Goal: Answer question/provide support

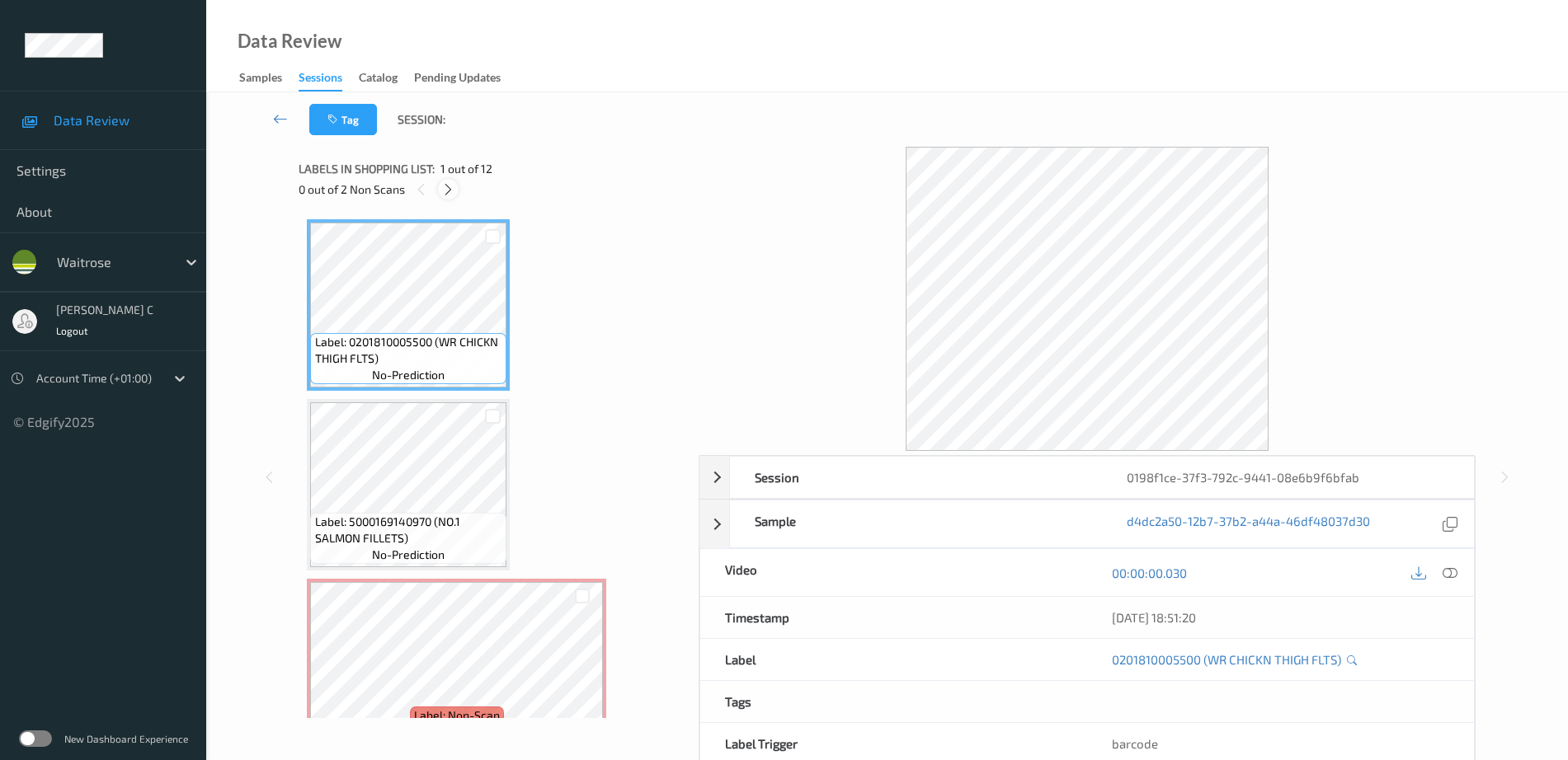
click at [451, 192] on icon at bounding box center [448, 189] width 14 height 15
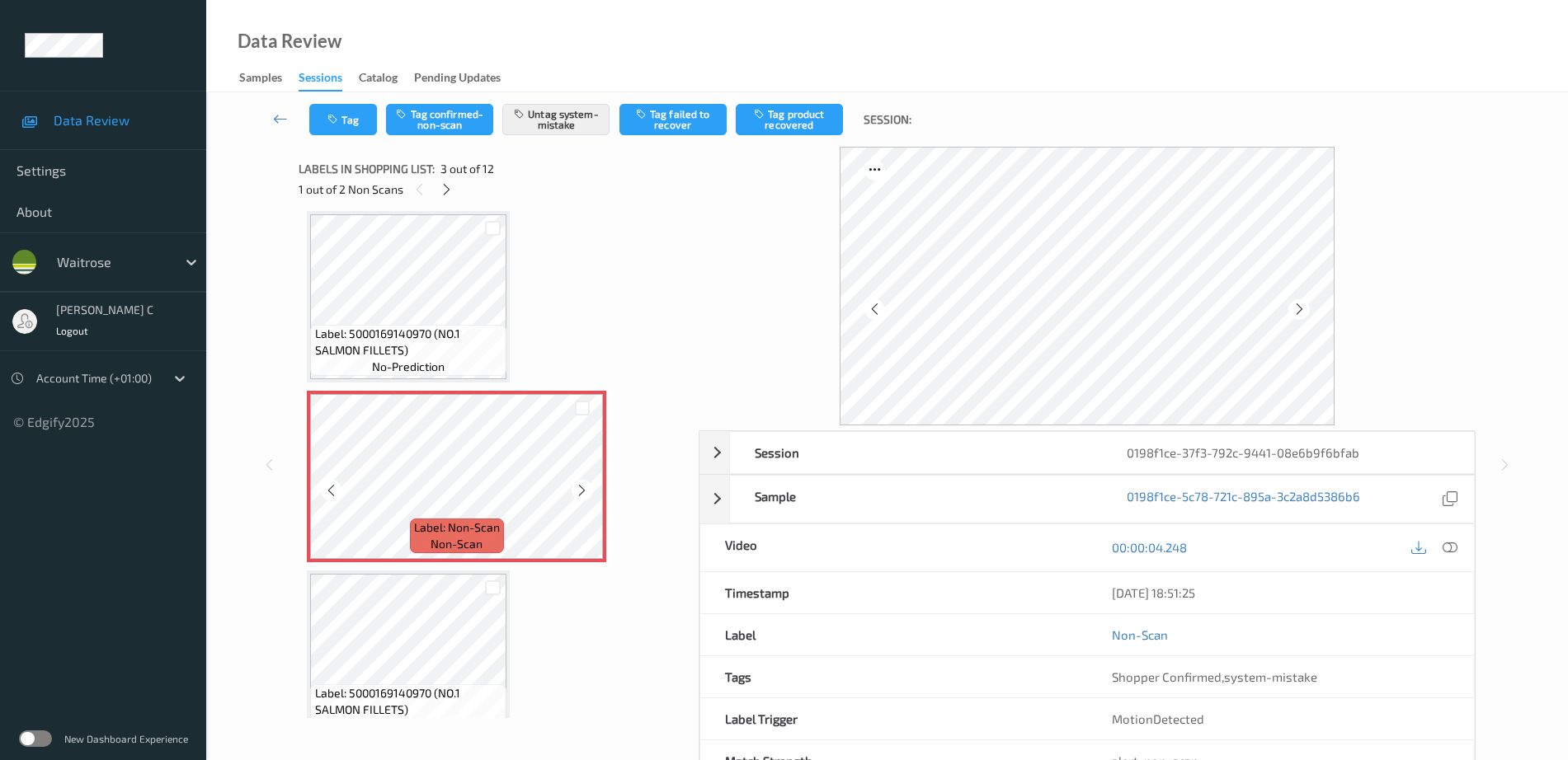
click at [579, 496] on icon at bounding box center [581, 490] width 14 height 15
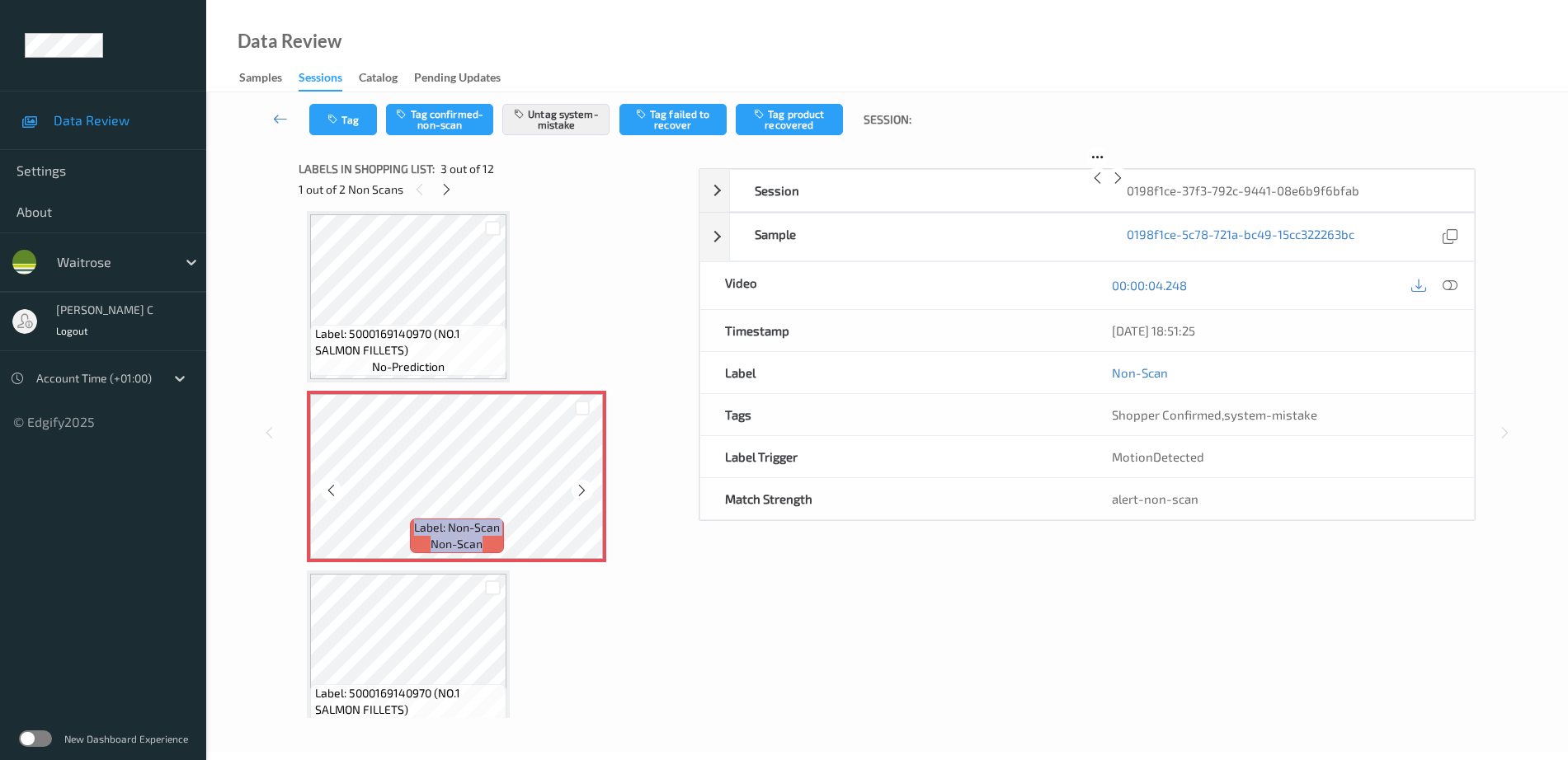
click at [579, 496] on icon at bounding box center [581, 490] width 14 height 15
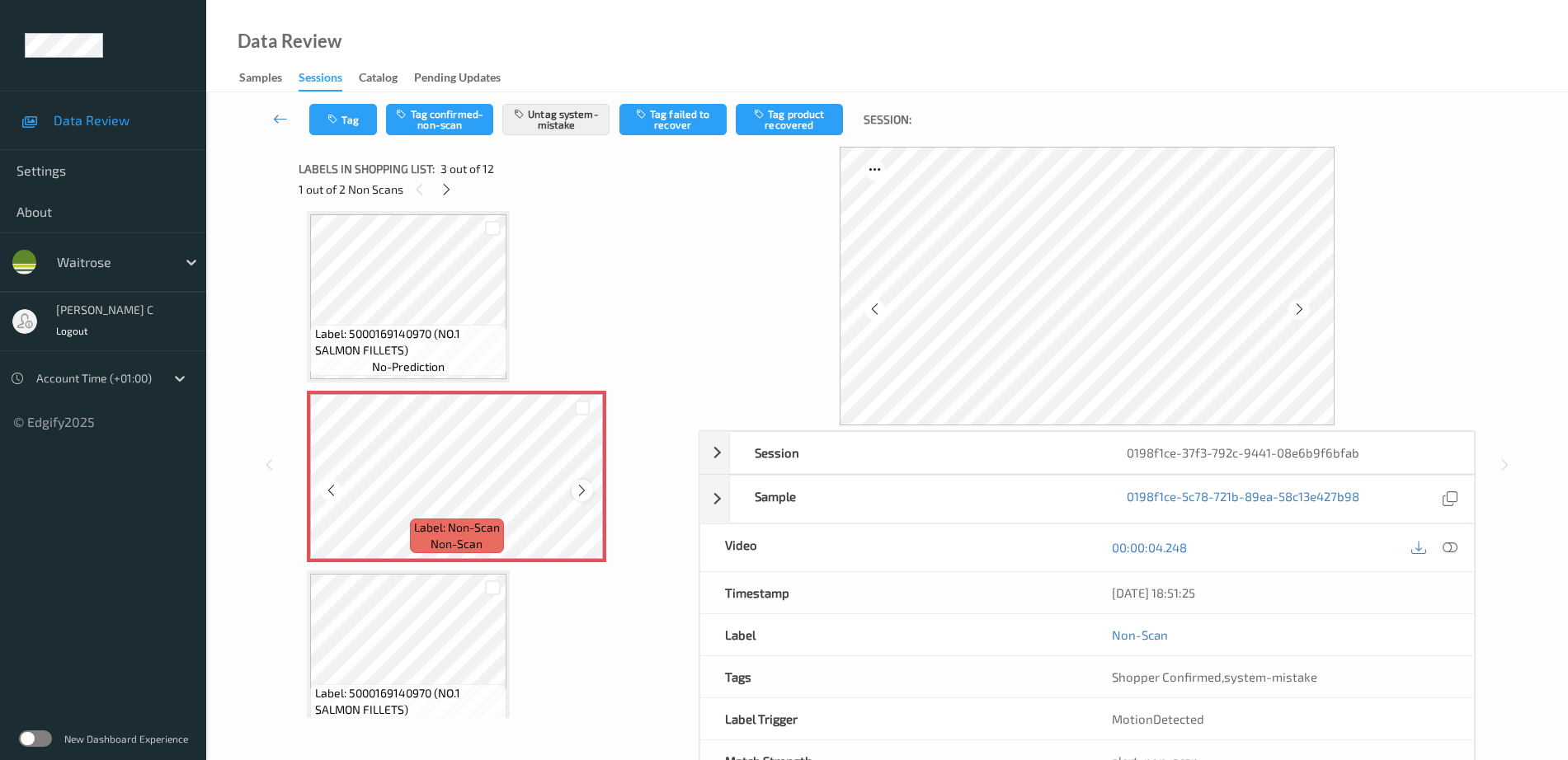
scroll to position [0, 0]
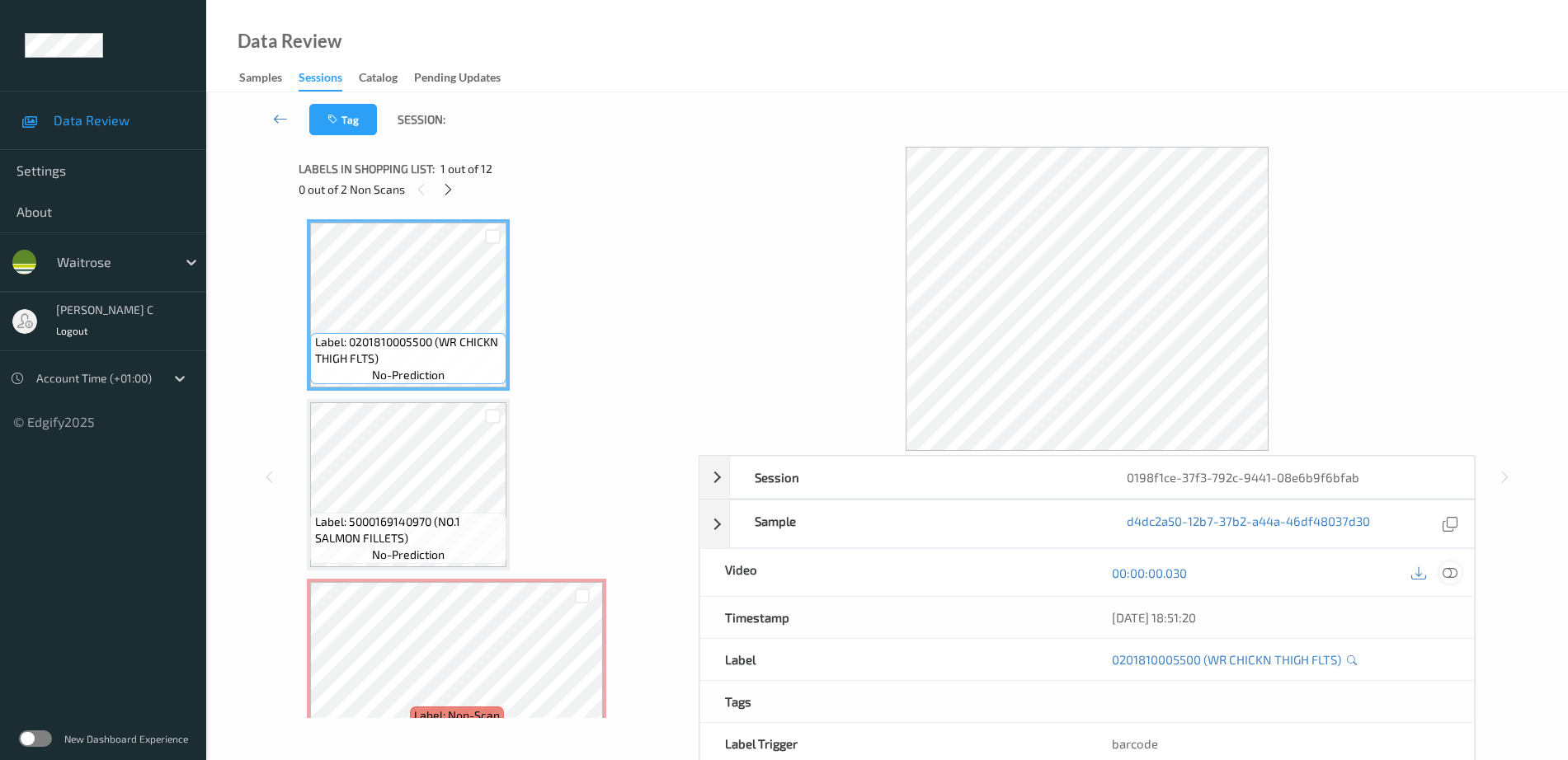
click at [1447, 580] on div at bounding box center [1450, 572] width 22 height 22
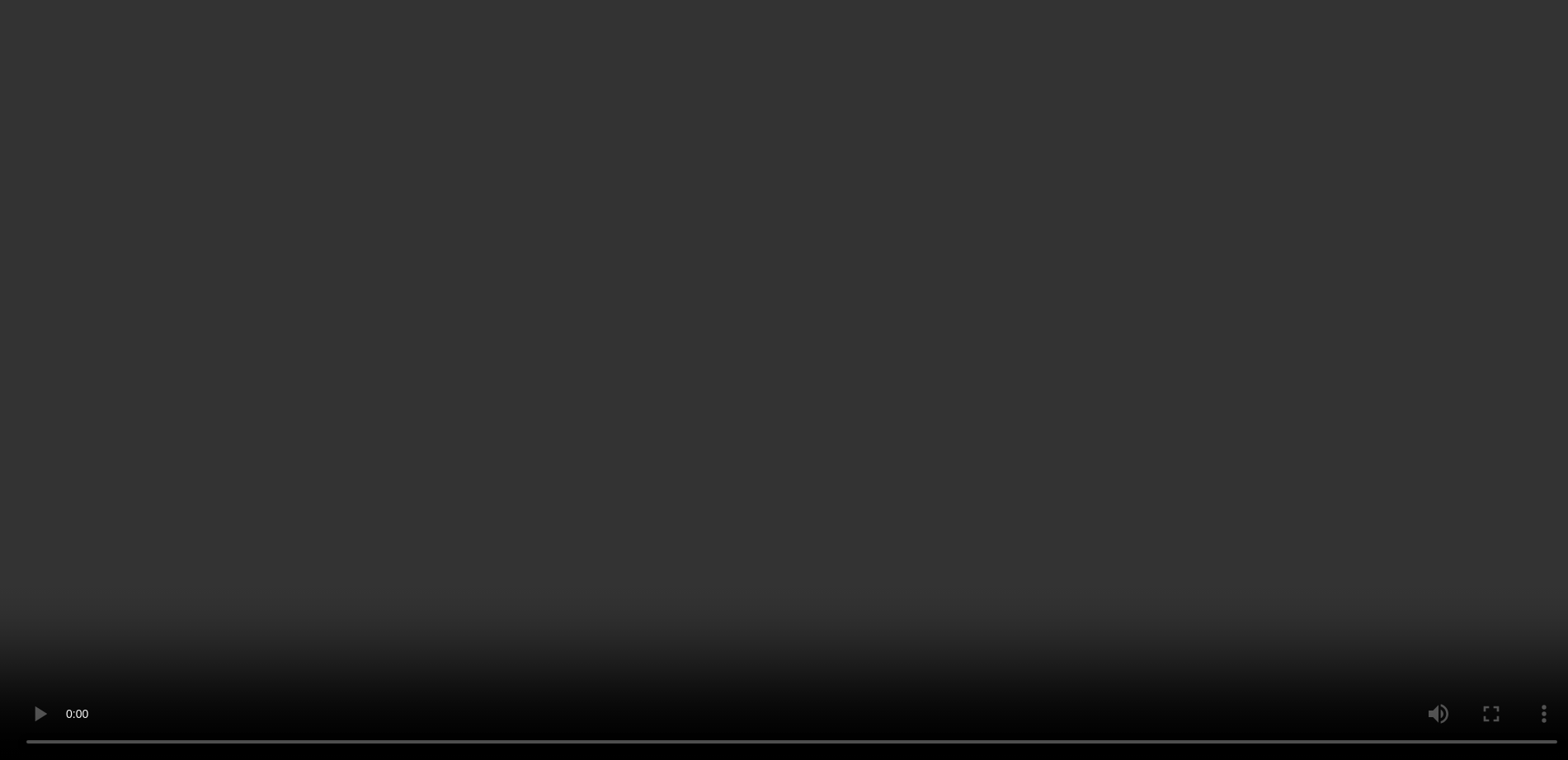
scroll to position [206, 0]
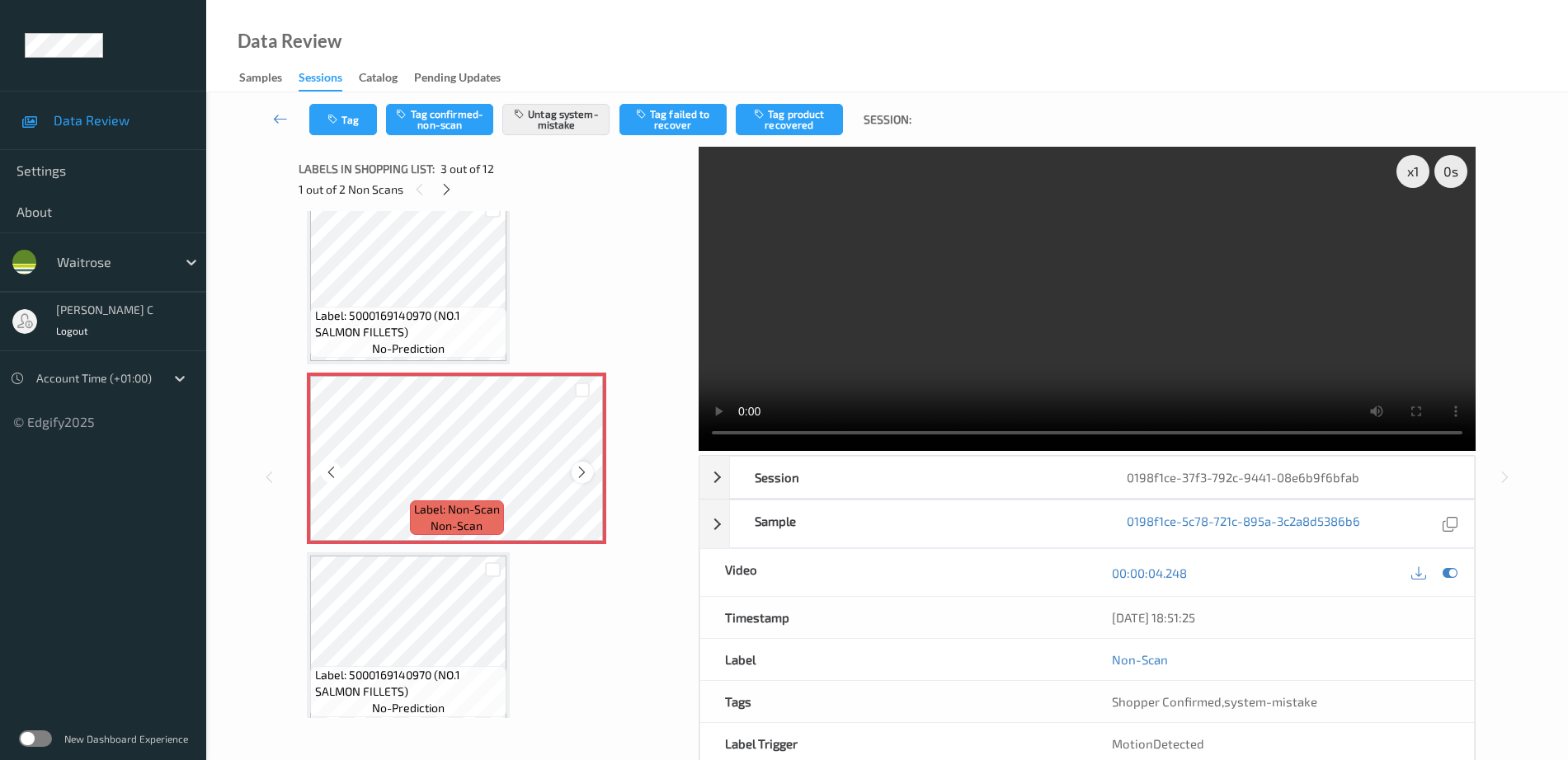
click at [588, 474] on icon at bounding box center [581, 472] width 14 height 15
click at [409, 669] on span "Label: 5000169140970 (NO.1 SALMON FILLETS)" at bounding box center [409, 684] width 188 height 33
click at [590, 110] on button "Untag system-mistake" at bounding box center [556, 119] width 107 height 32
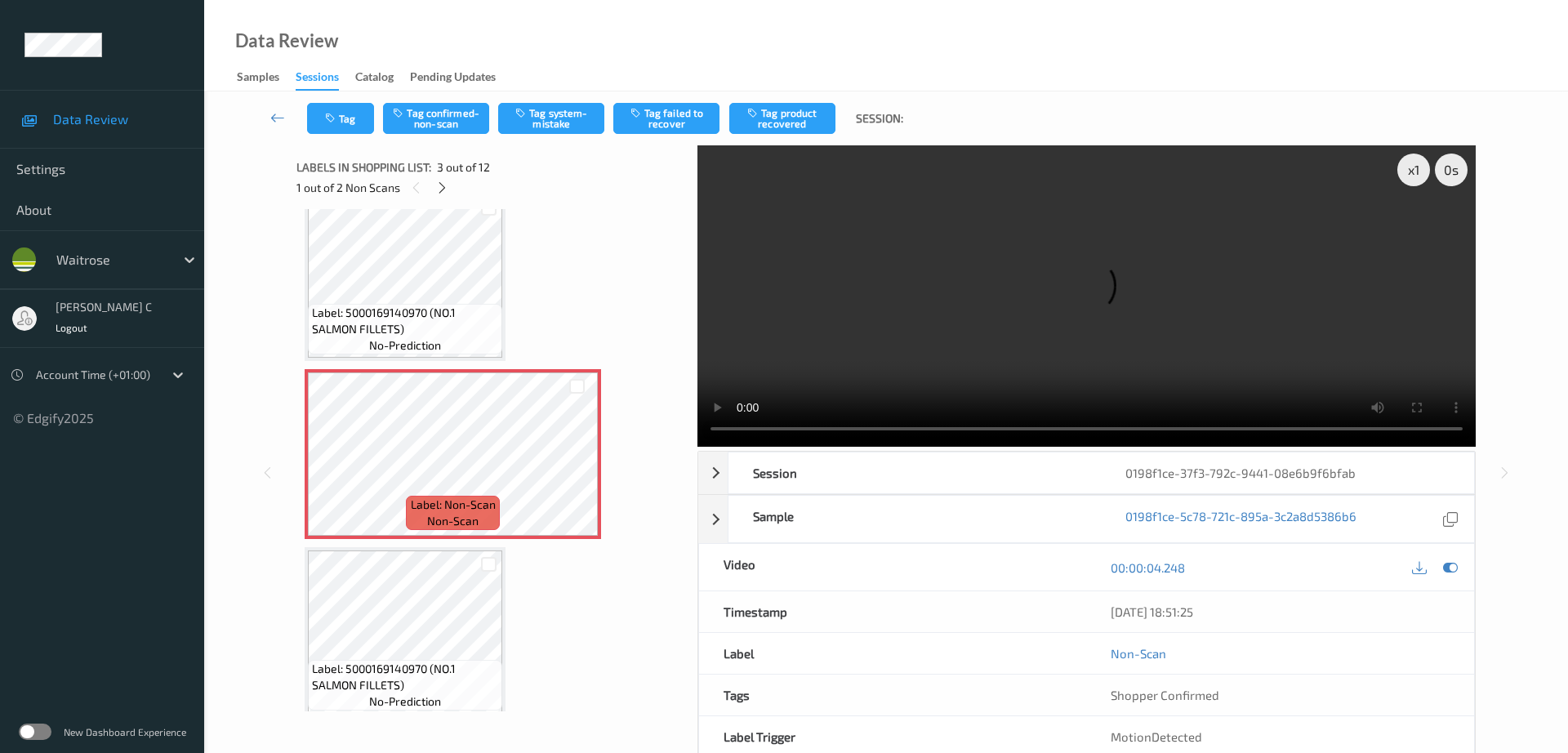
click at [450, 139] on div "Tag Tag confirmed-non-scan Tag system-mistake Tag failed to recover Tag product…" at bounding box center [886, 118] width 1296 height 54
click at [445, 128] on button "Tag confirmed-non-scan" at bounding box center [436, 118] width 106 height 31
click at [756, 122] on button "Tag product recovered" at bounding box center [782, 118] width 106 height 31
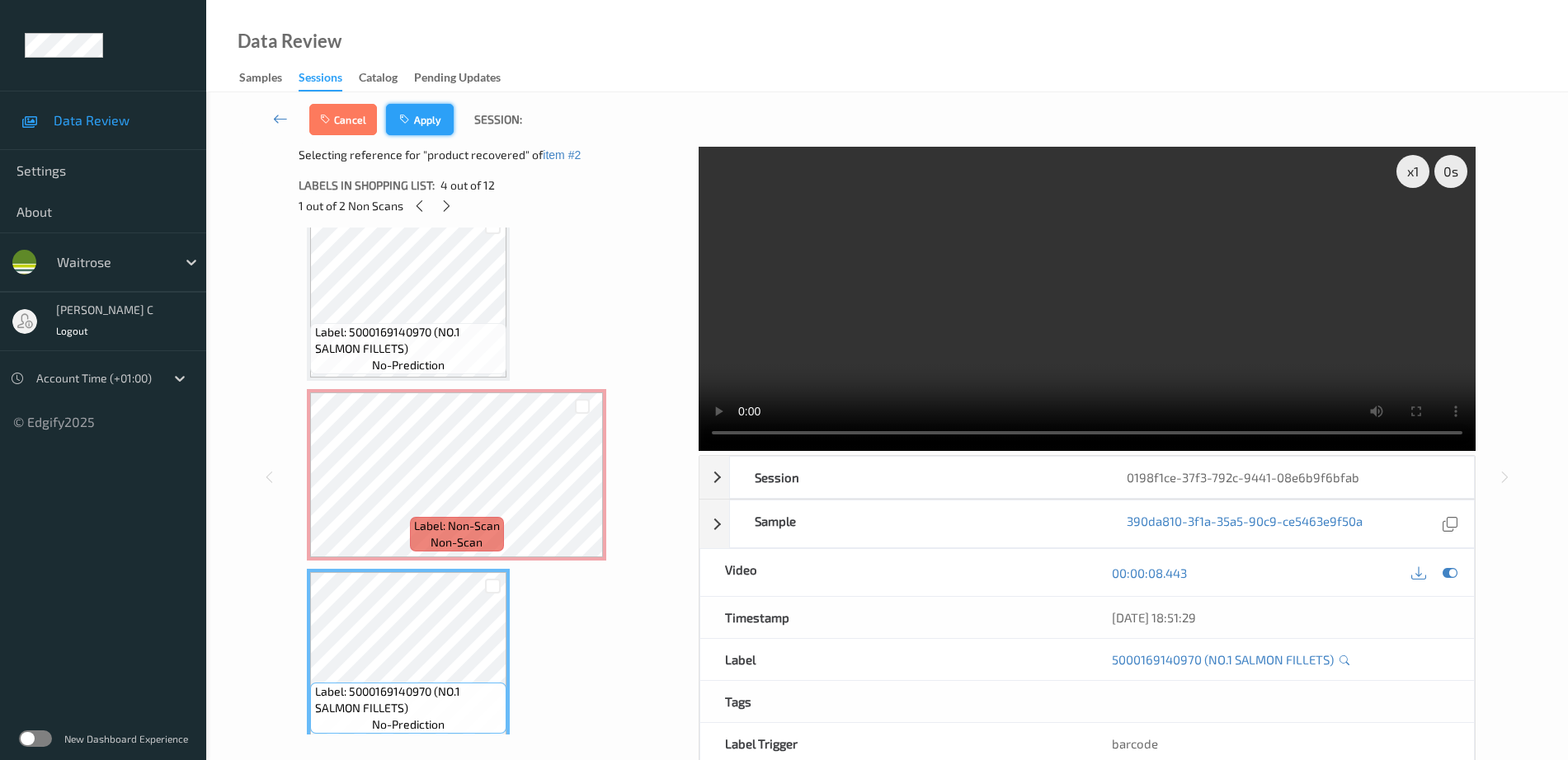
click at [434, 117] on button "Apply" at bounding box center [419, 119] width 68 height 32
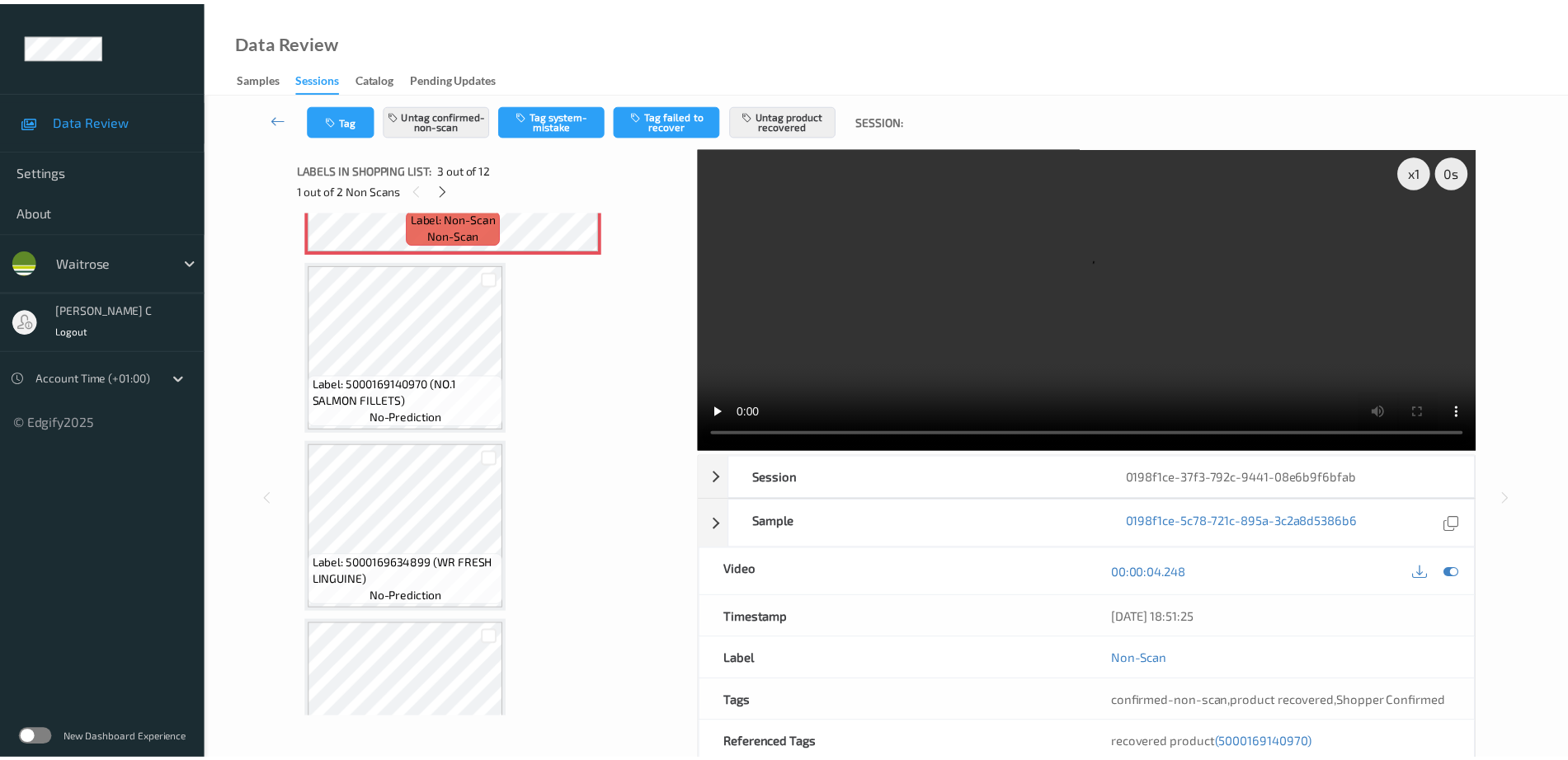
scroll to position [0, 0]
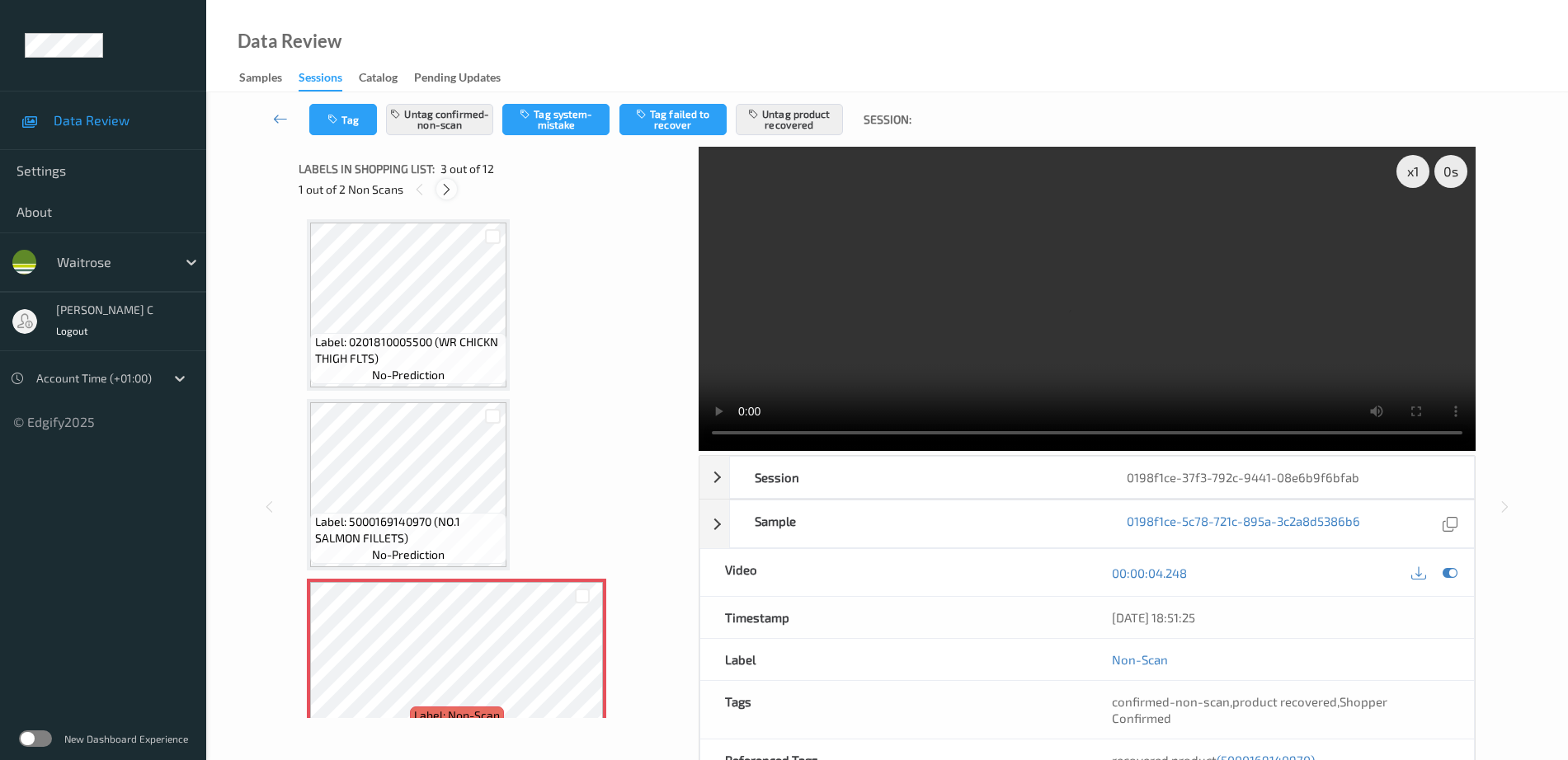
click at [448, 185] on icon at bounding box center [446, 189] width 14 height 15
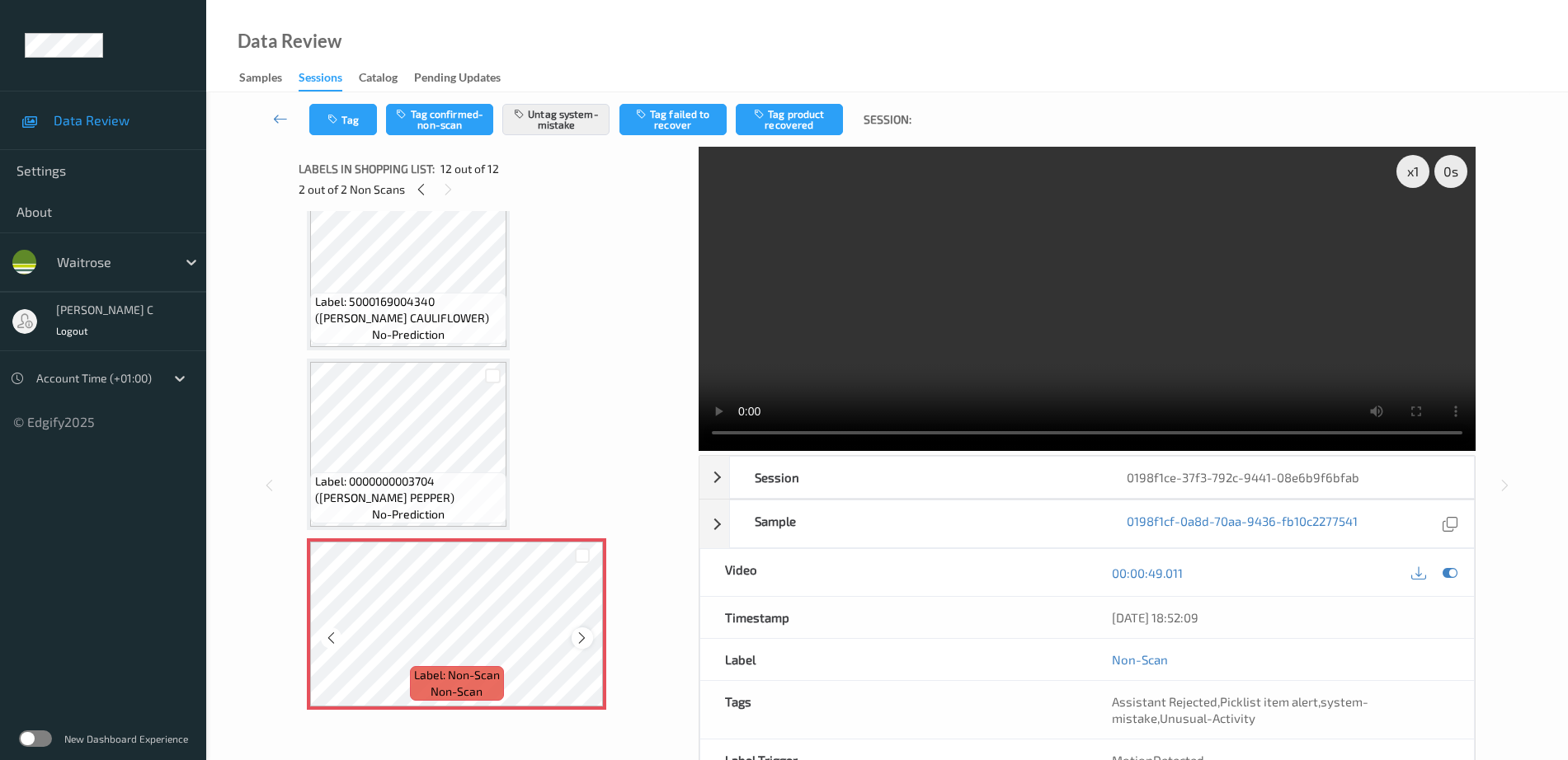
click at [588, 633] on icon at bounding box center [581, 637] width 14 height 15
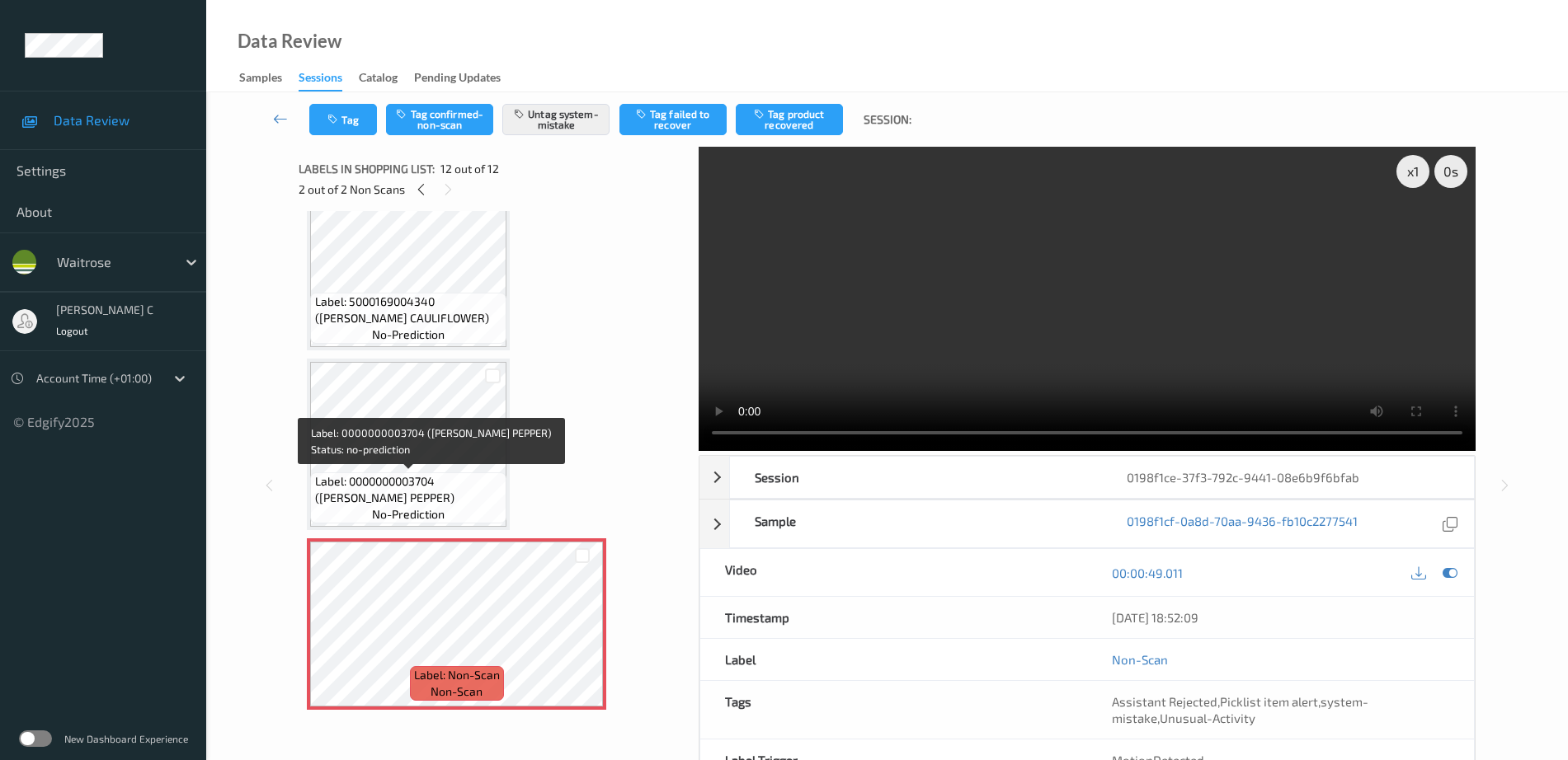
click at [453, 472] on div "Label: 0000000003704 ([PERSON_NAME] PEPPER) no-prediction" at bounding box center [409, 498] width 196 height 51
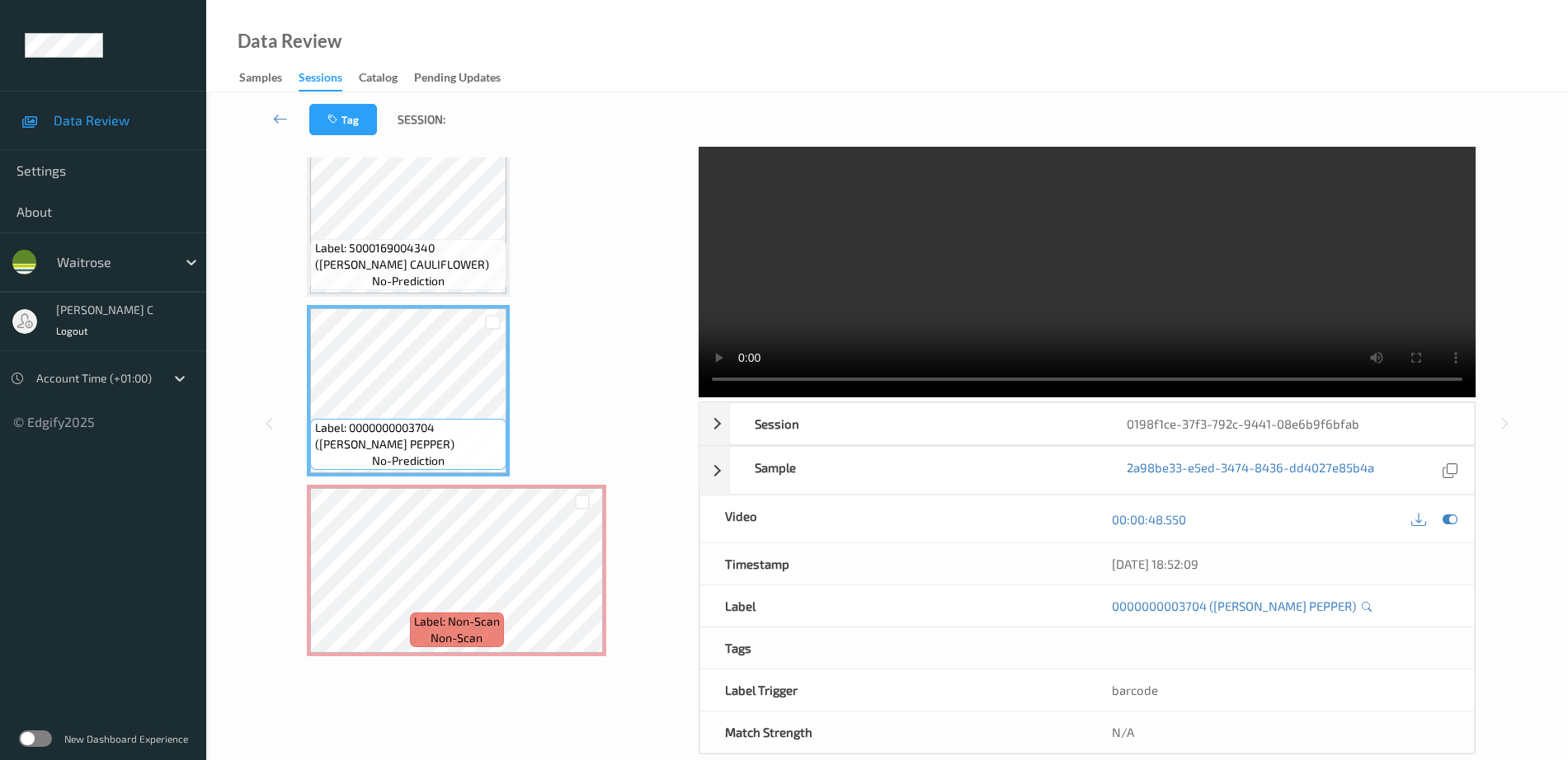
scroll to position [82, 0]
